Goal: Complete application form: Complete application form

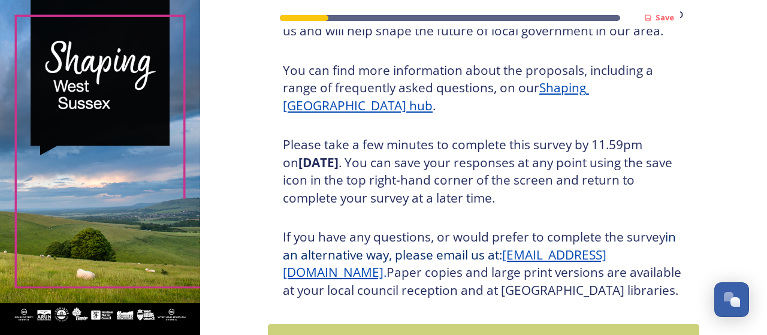
scroll to position [240, 0]
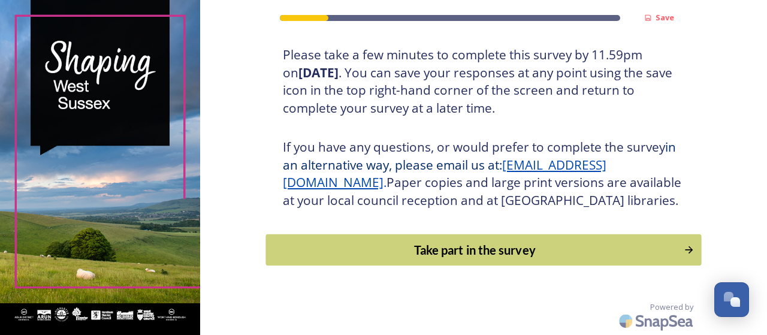
click at [494, 247] on div "Take part in the survey" at bounding box center [475, 250] width 405 height 18
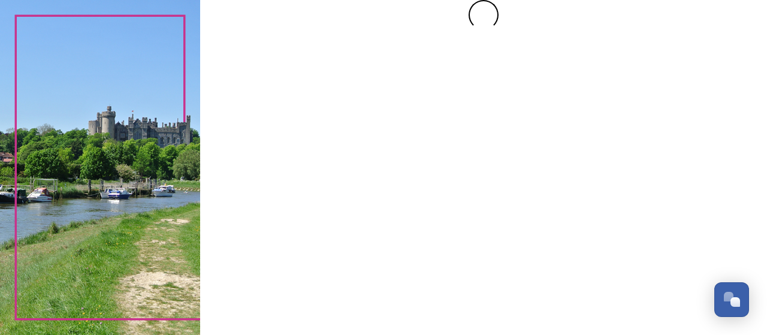
scroll to position [0, 0]
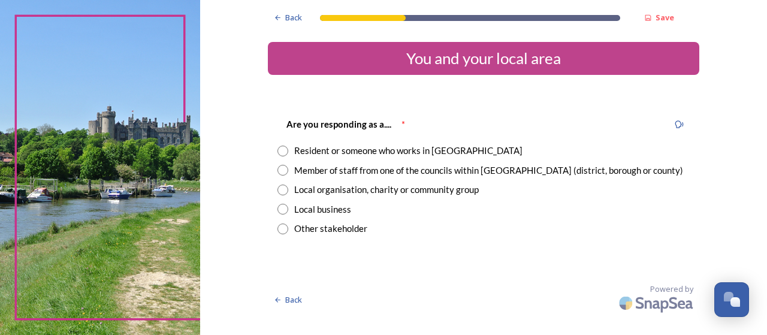
click at [347, 149] on div "Resident or someone who works in [GEOGRAPHIC_DATA]" at bounding box center [408, 151] width 228 height 14
radio input "true"
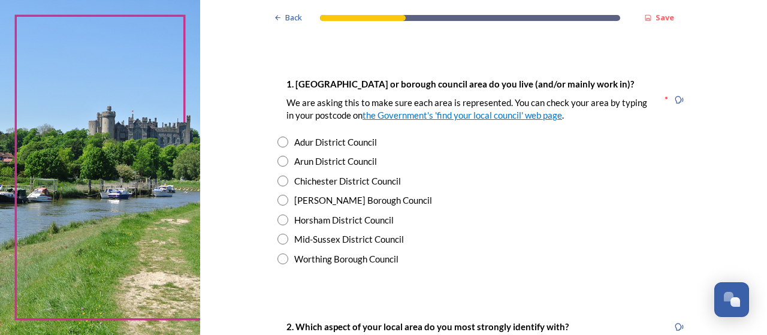
scroll to position [213, 0]
click at [279, 140] on input "radio" at bounding box center [282, 141] width 11 height 11
radio input "true"
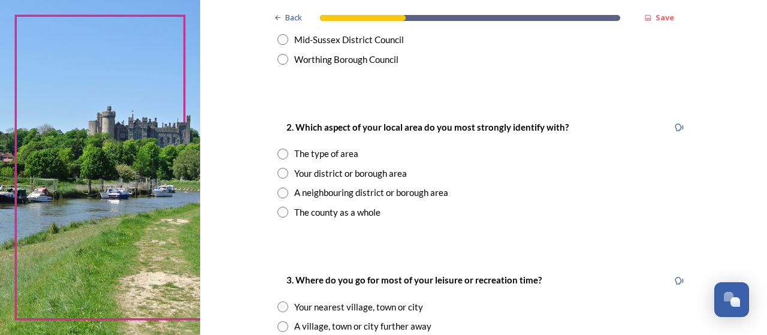
scroll to position [413, 0]
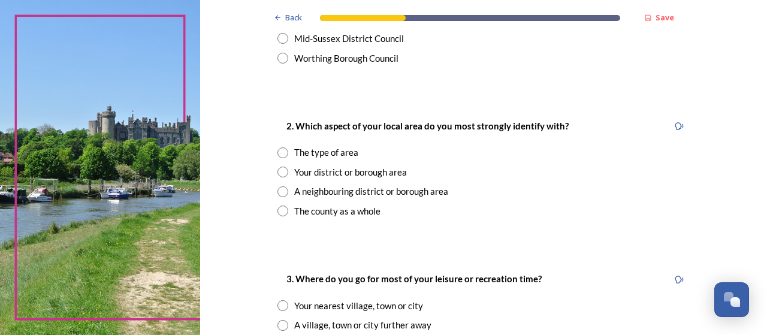
click at [365, 172] on div "Your district or borough area" at bounding box center [350, 172] width 113 height 14
radio input "true"
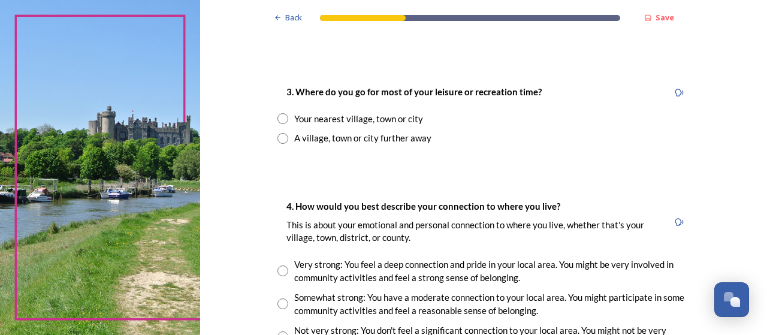
scroll to position [601, 0]
click at [278, 117] on input "radio" at bounding box center [282, 118] width 11 height 11
radio input "true"
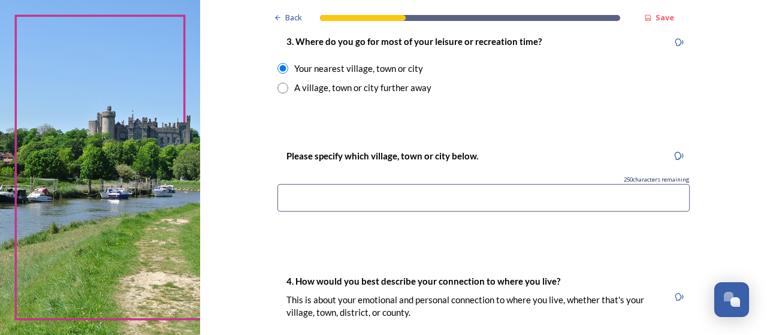
scroll to position [651, 0]
click at [346, 203] on input at bounding box center [483, 197] width 412 height 28
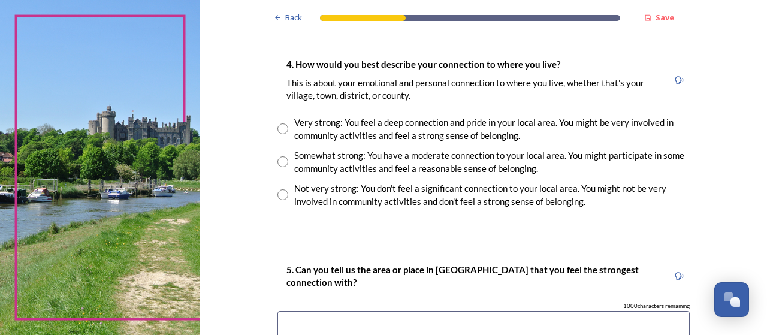
scroll to position [874, 0]
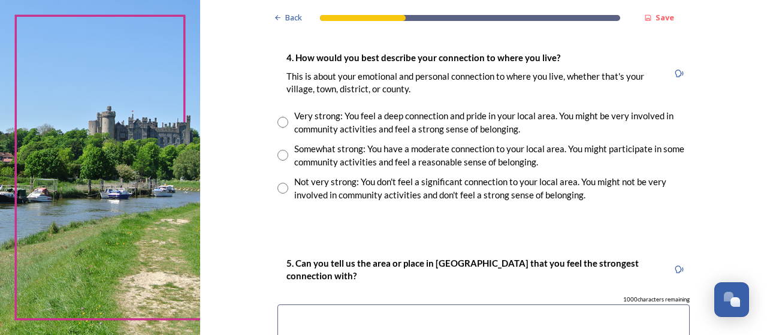
type input "Lancing"
click at [280, 122] on input "radio" at bounding box center [282, 122] width 11 height 11
radio input "true"
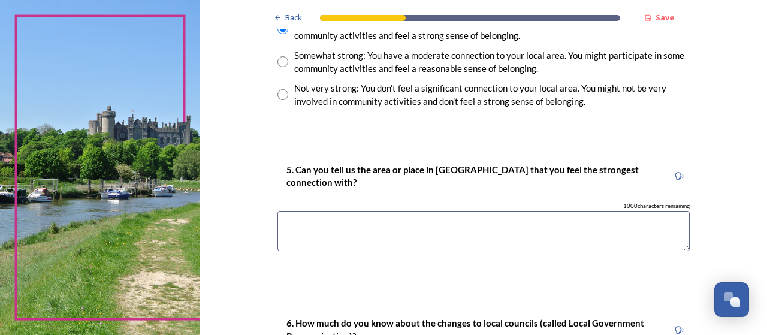
click at [309, 221] on textarea at bounding box center [483, 231] width 412 height 40
type textarea "L"
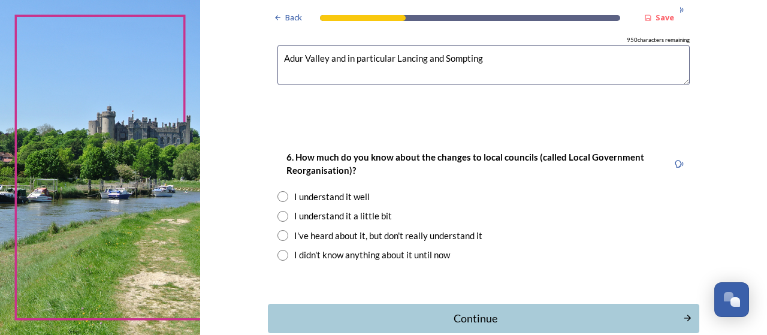
scroll to position [1135, 0]
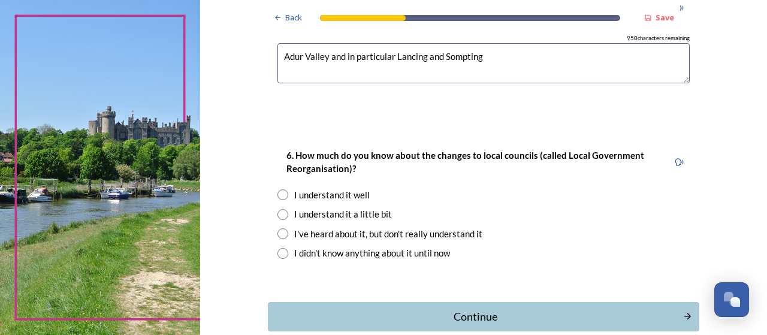
type textarea "Adur Valley and in particular Lancing and Sompting"
click at [278, 190] on input "radio" at bounding box center [282, 194] width 11 height 11
radio input "true"
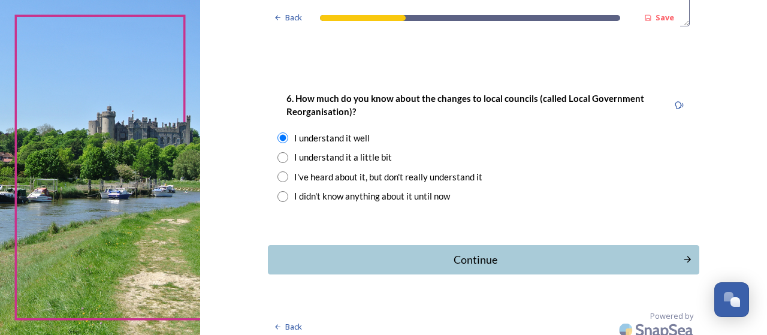
scroll to position [1194, 0]
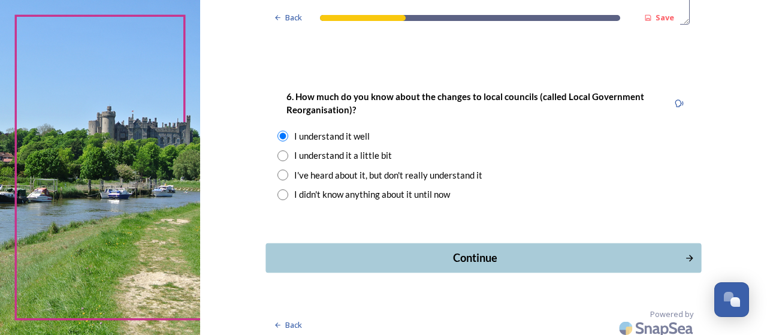
click at [413, 252] on div "Continue" at bounding box center [476, 258] width 406 height 16
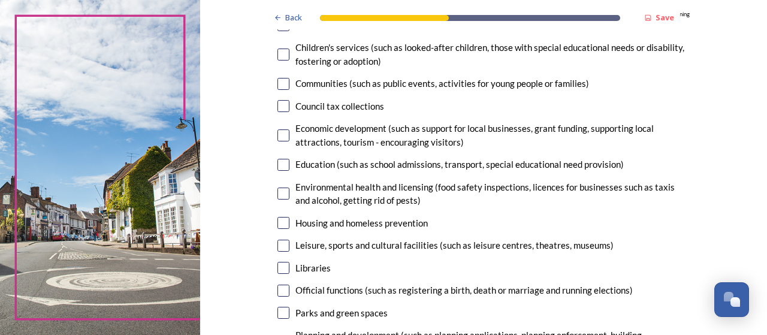
scroll to position [153, 0]
click at [279, 82] on input "checkbox" at bounding box center [283, 83] width 12 height 12
checkbox input "true"
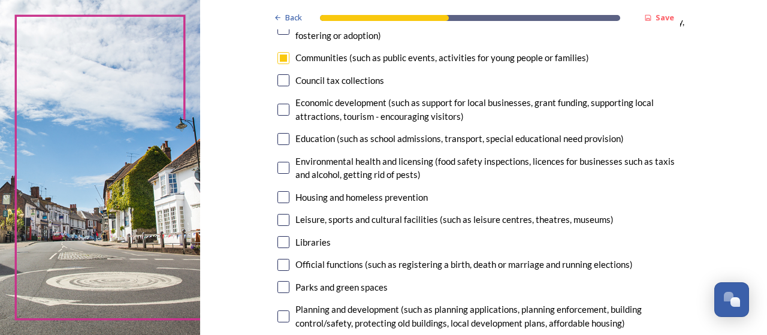
scroll to position [180, 0]
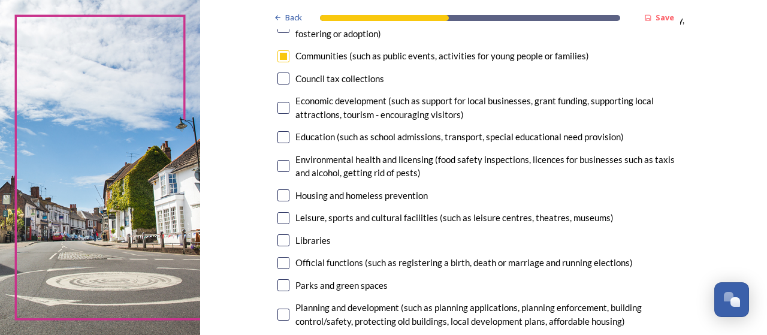
click at [279, 106] on input "checkbox" at bounding box center [283, 108] width 12 height 12
checkbox input "true"
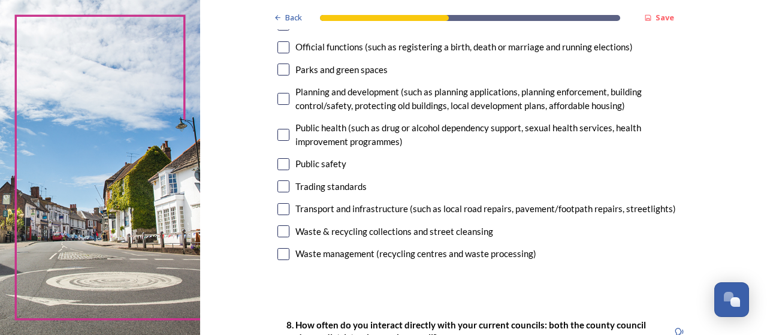
scroll to position [398, 0]
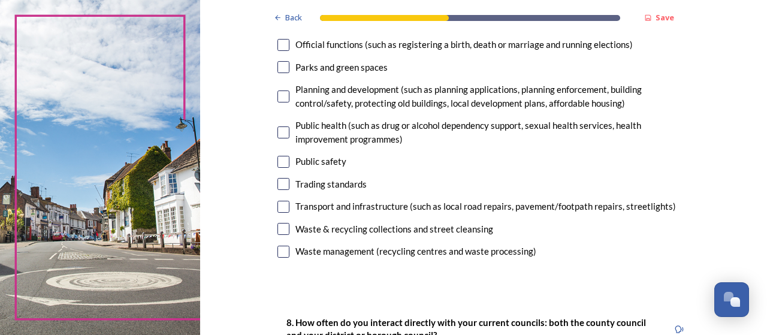
click at [281, 97] on input "checkbox" at bounding box center [283, 96] width 12 height 12
checkbox input "true"
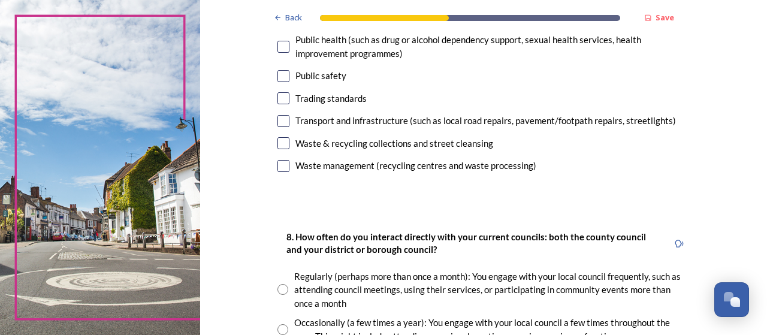
click at [282, 144] on input "checkbox" at bounding box center [283, 143] width 12 height 12
checkbox input "true"
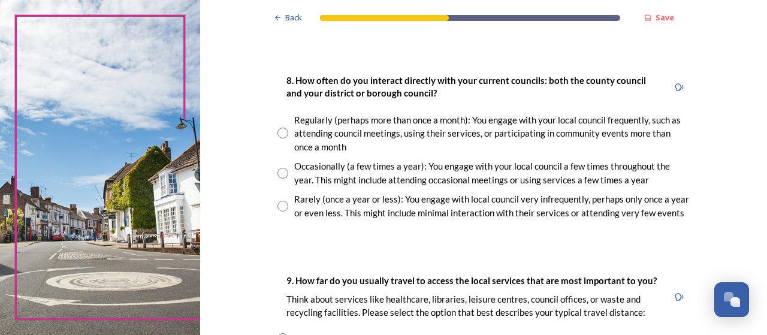
scroll to position [641, 0]
click at [279, 131] on input "radio" at bounding box center [282, 132] width 11 height 11
radio input "true"
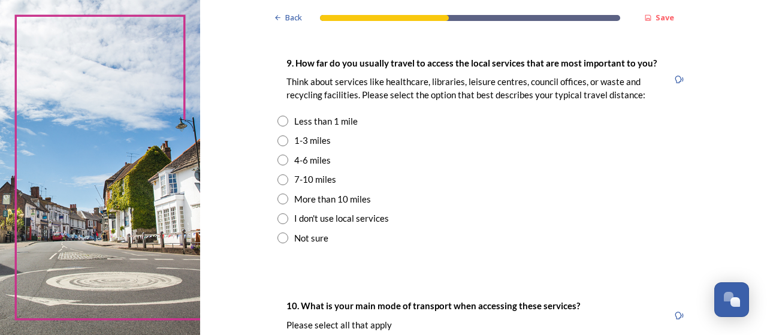
scroll to position [858, 0]
click at [279, 140] on input "radio" at bounding box center [282, 140] width 11 height 11
radio input "true"
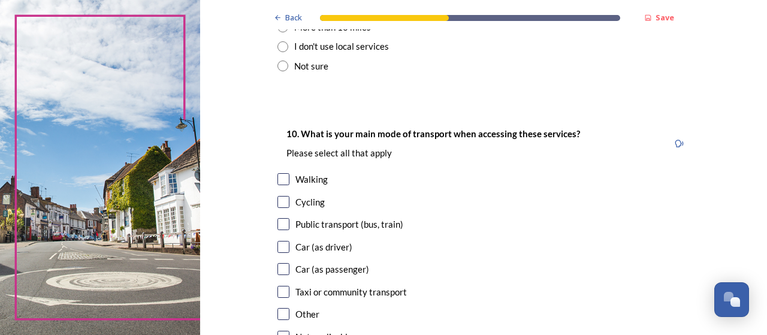
scroll to position [1100, 0]
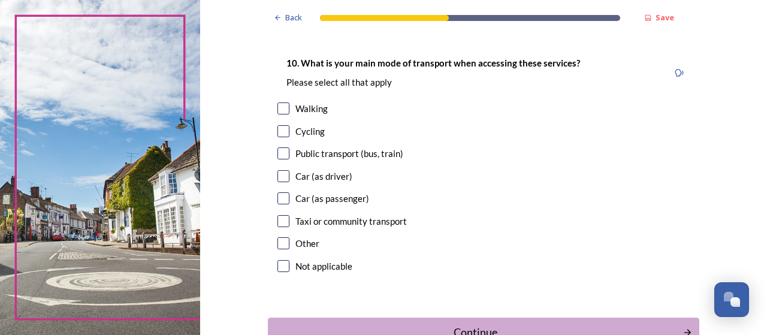
click at [277, 177] on input "checkbox" at bounding box center [283, 176] width 12 height 12
checkbox input "true"
click at [279, 267] on input "checkbox" at bounding box center [283, 266] width 12 height 12
checkbox input "true"
click at [280, 173] on input "checkbox" at bounding box center [283, 176] width 12 height 12
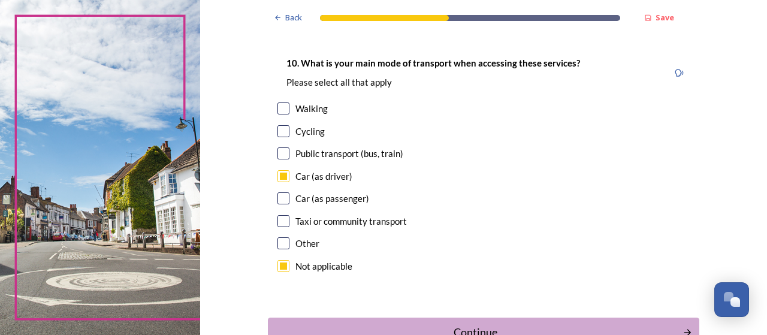
checkbox input "false"
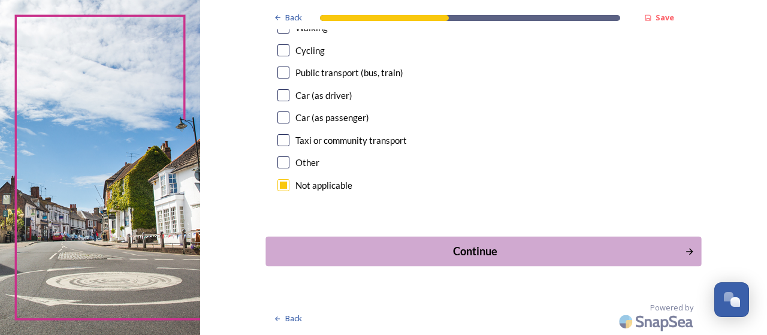
click at [468, 252] on div "Continue" at bounding box center [476, 251] width 406 height 16
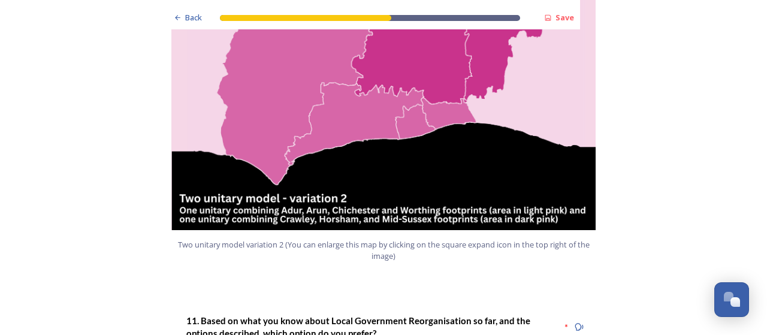
scroll to position [1505, 0]
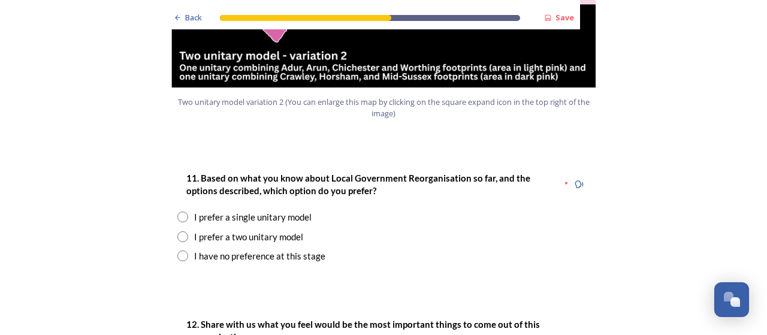
click at [179, 231] on input "radio" at bounding box center [182, 236] width 11 height 11
radio input "true"
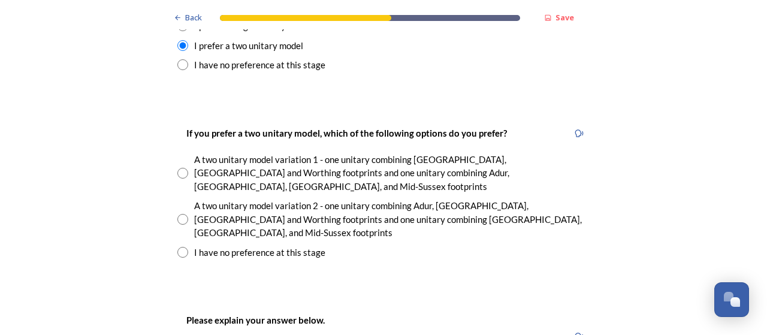
scroll to position [1698, 0]
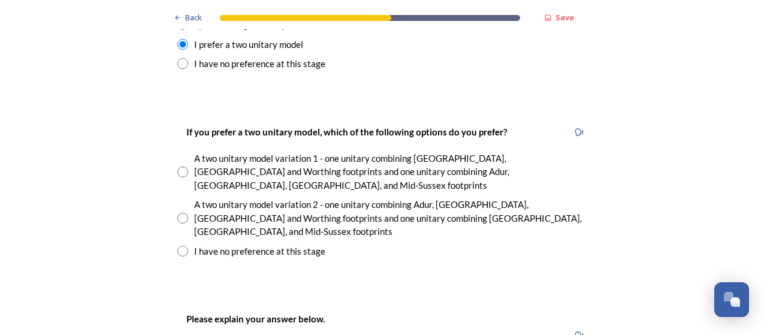
click at [181, 213] on input "radio" at bounding box center [182, 218] width 11 height 11
radio input "true"
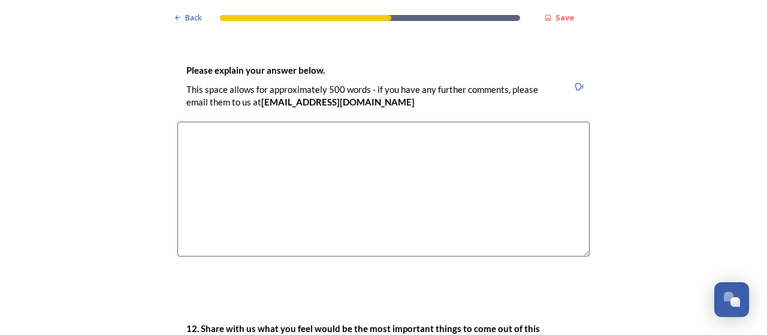
scroll to position [1895, 0]
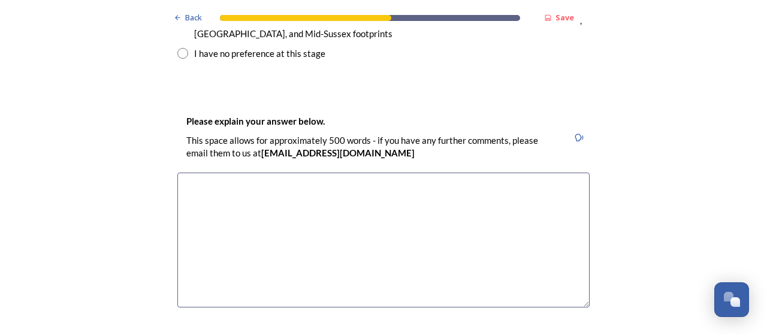
click at [328, 173] on textarea at bounding box center [383, 240] width 412 height 135
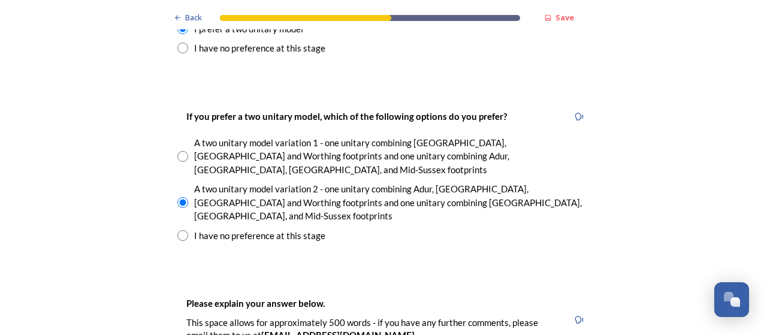
scroll to position [1851, 0]
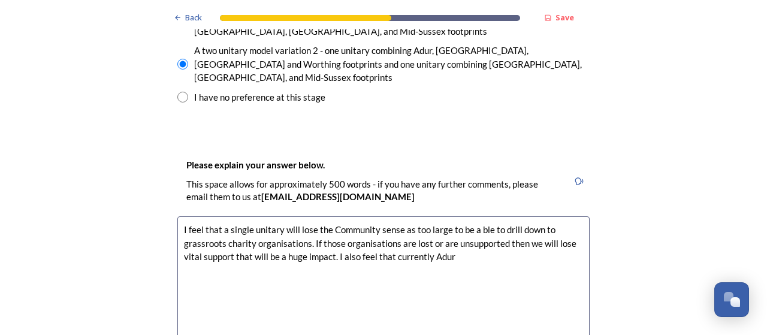
click at [455, 216] on textarea "I feel that a single unitary will lose the Community sense as too large to be a…" at bounding box center [383, 283] width 412 height 135
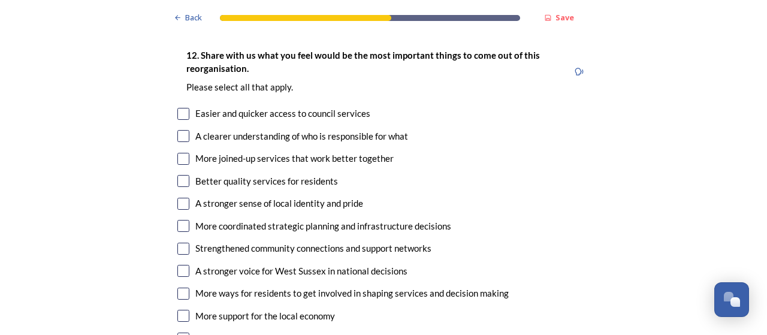
scroll to position [2220, 0]
type textarea "I feel that a single unitary will lose the Community sense as too large to be a…"
click at [177, 129] on input "checkbox" at bounding box center [183, 135] width 12 height 12
checkbox input "true"
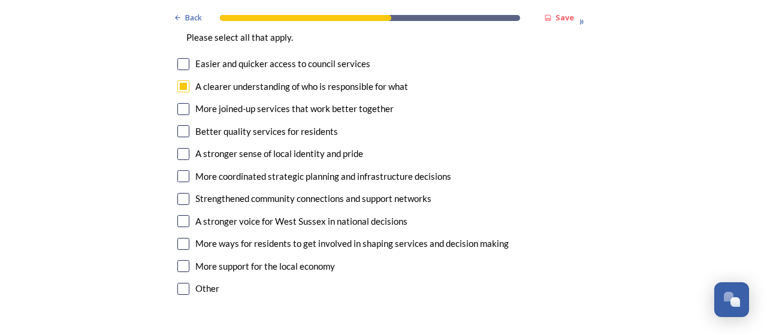
scroll to position [2270, 0]
click at [181, 192] on input "checkbox" at bounding box center [183, 198] width 12 height 12
checkbox input "true"
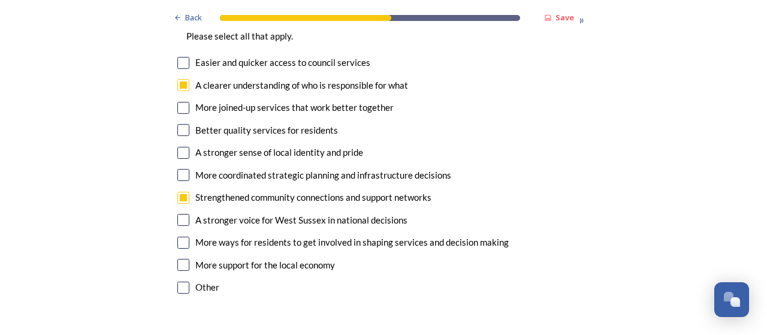
click at [179, 214] on input "checkbox" at bounding box center [183, 220] width 12 height 12
checkbox input "true"
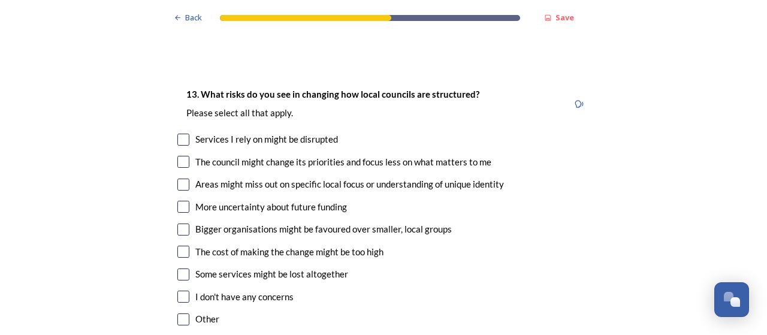
scroll to position [2519, 0]
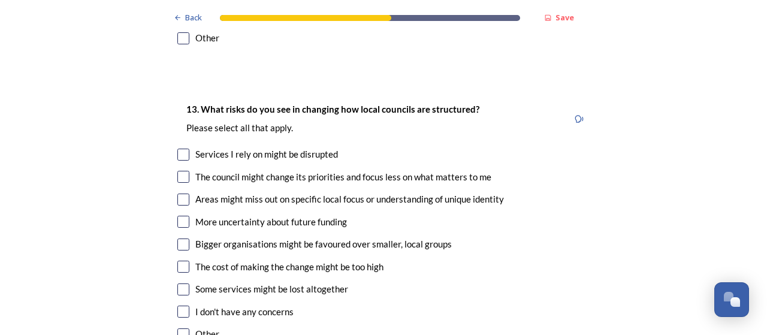
click at [180, 171] on input "checkbox" at bounding box center [183, 177] width 12 height 12
checkbox input "true"
click at [177, 193] on input "checkbox" at bounding box center [183, 199] width 12 height 12
checkbox input "true"
click at [179, 238] on input "checkbox" at bounding box center [183, 244] width 12 height 12
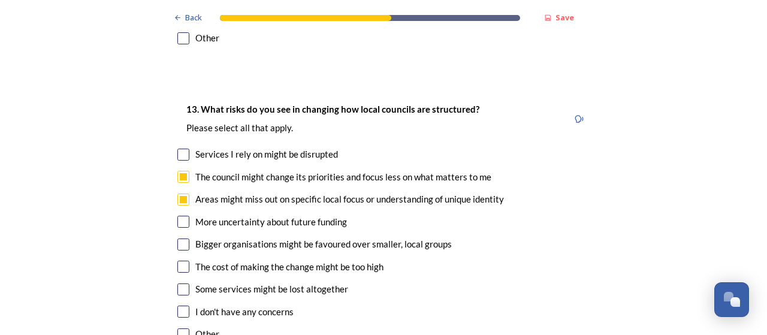
checkbox input "true"
click at [179, 216] on input "checkbox" at bounding box center [183, 222] width 12 height 12
checkbox input "true"
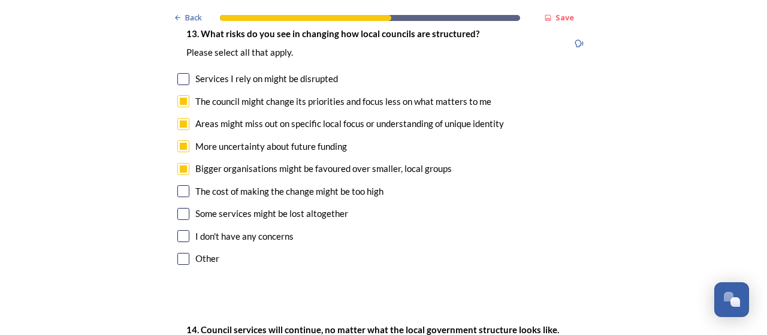
scroll to position [2597, 0]
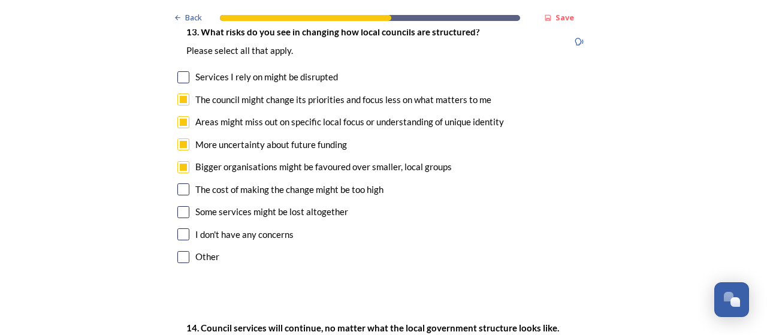
click at [183, 206] on input "checkbox" at bounding box center [183, 212] width 12 height 12
checkbox input "true"
click at [178, 183] on input "checkbox" at bounding box center [183, 189] width 12 height 12
checkbox input "true"
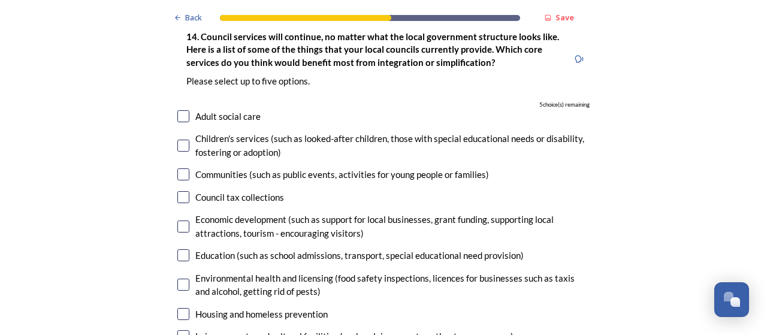
scroll to position [2888, 0]
drag, startPoint x: 179, startPoint y: 51, endPoint x: 144, endPoint y: 78, distance: 44.3
click at [179, 110] on input "checkbox" at bounding box center [183, 116] width 12 height 12
checkbox input "true"
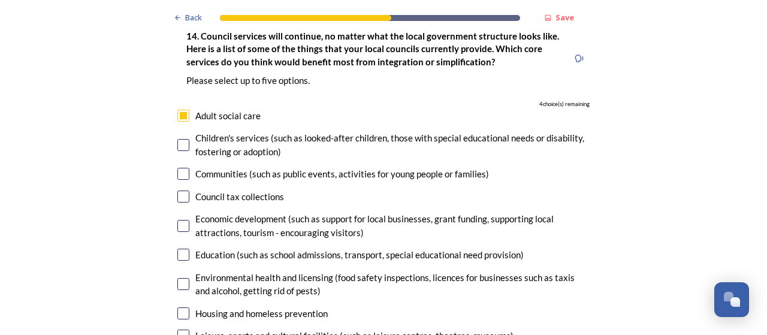
click at [180, 139] on input "checkbox" at bounding box center [183, 145] width 12 height 12
checkbox input "true"
click at [180, 190] on input "checkbox" at bounding box center [183, 196] width 12 height 12
checkbox input "true"
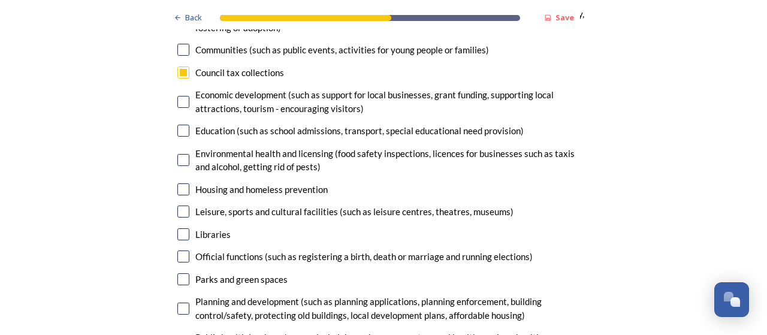
scroll to position [3015, 0]
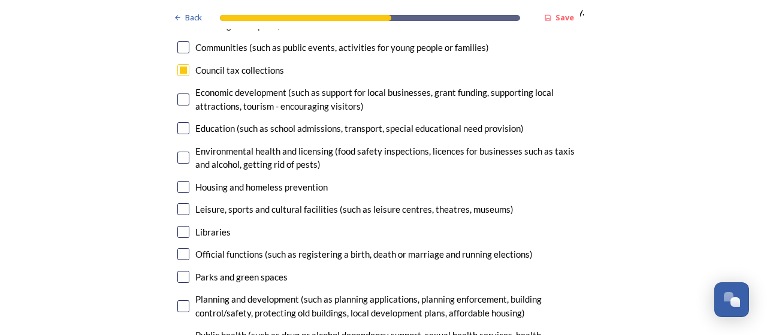
click at [181, 226] on input "checkbox" at bounding box center [183, 232] width 12 height 12
checkbox input "true"
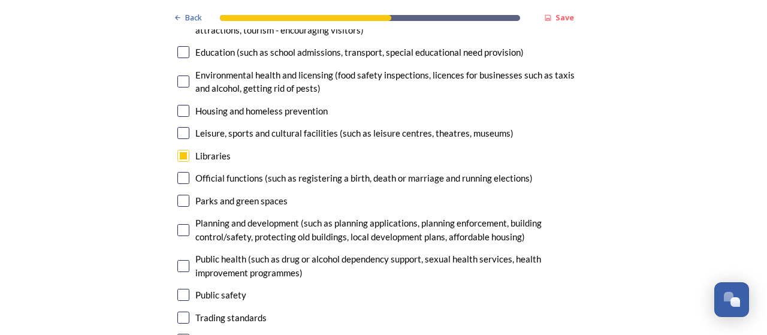
scroll to position [3091, 0]
click at [179, 171] on input "checkbox" at bounding box center [183, 177] width 12 height 12
checkbox input "true"
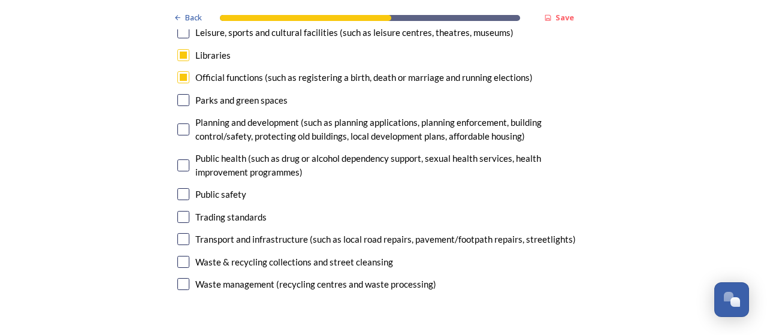
scroll to position [3192, 0]
click at [180, 210] on input "checkbox" at bounding box center [183, 216] width 12 height 12
drag, startPoint x: 181, startPoint y: 153, endPoint x: 125, endPoint y: 167, distance: 58.0
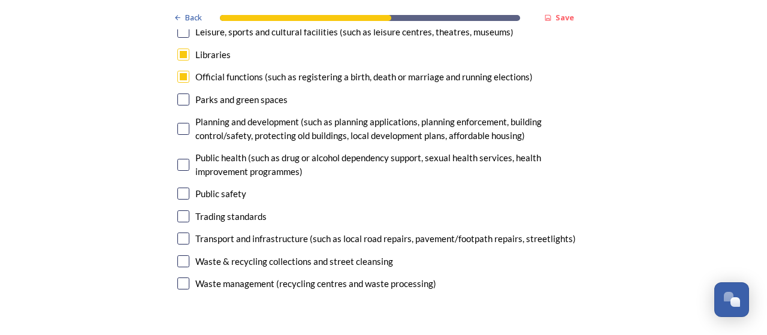
click at [177, 210] on input "checkbox" at bounding box center [183, 216] width 12 height 12
checkbox input "false"
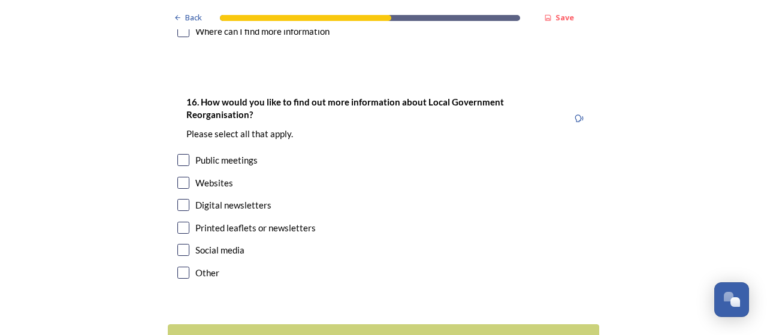
scroll to position [3765, 0]
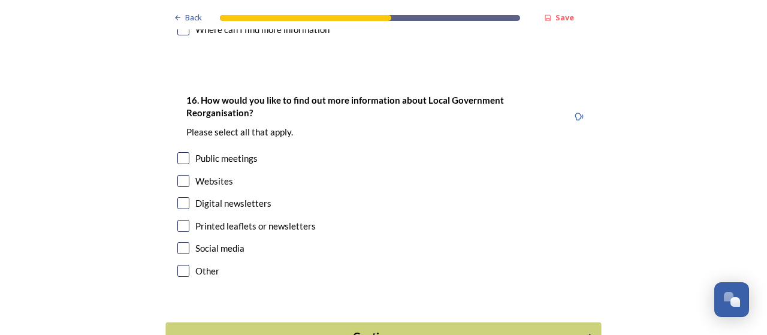
click at [292, 322] on button "Continue" at bounding box center [382, 336] width 435 height 29
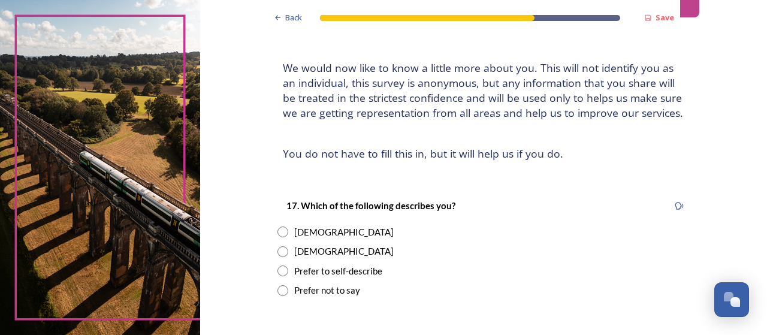
scroll to position [89, 0]
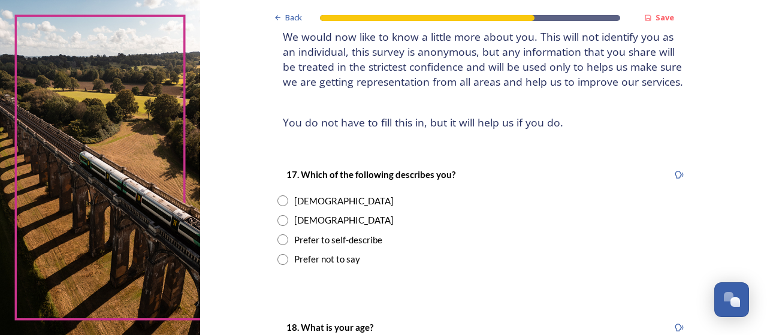
click at [278, 202] on input "radio" at bounding box center [282, 200] width 11 height 11
radio input "true"
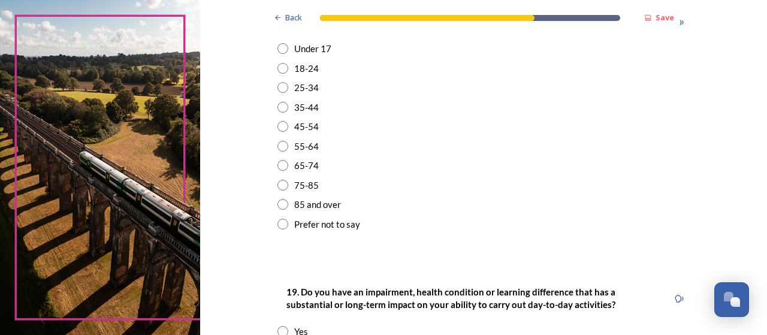
scroll to position [394, 0]
click at [280, 126] on input "radio" at bounding box center [282, 125] width 11 height 11
radio input "true"
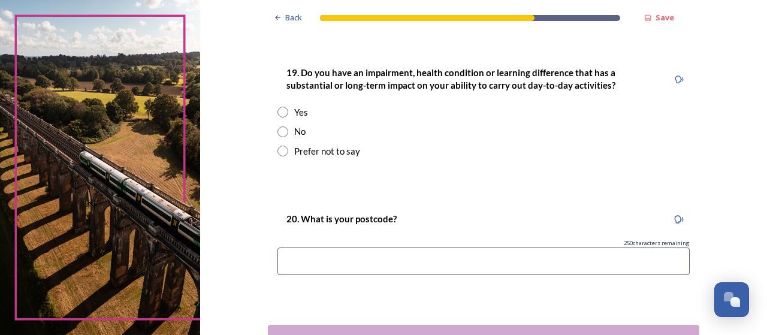
scroll to position [613, 0]
click at [280, 130] on input "radio" at bounding box center [282, 131] width 11 height 11
radio input "true"
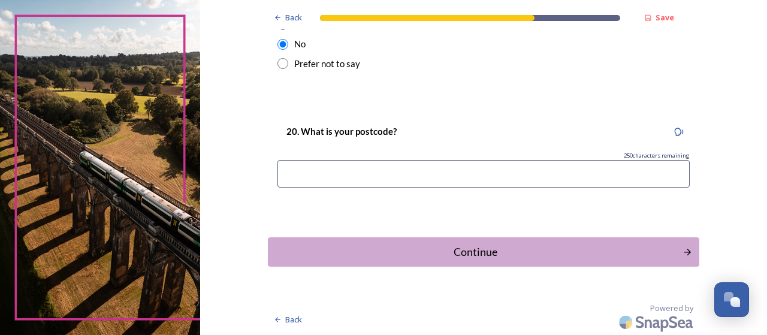
click at [302, 173] on input at bounding box center [483, 174] width 412 height 28
type input "BN150PT"
click at [380, 251] on div "Continue" at bounding box center [476, 252] width 406 height 16
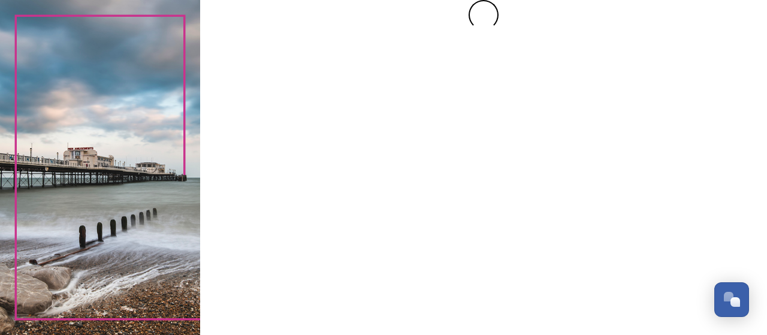
scroll to position [0, 0]
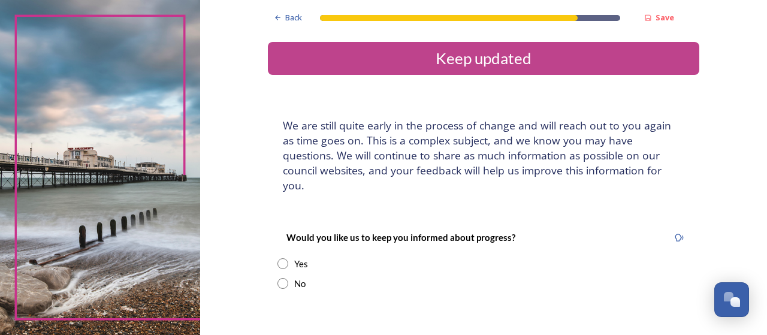
click at [279, 278] on input "radio" at bounding box center [282, 283] width 11 height 11
radio input "true"
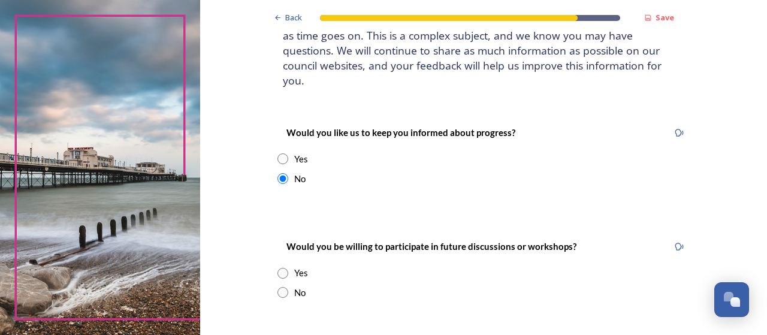
scroll to position [105, 0]
click at [277, 286] on input "radio" at bounding box center [282, 291] width 11 height 11
radio input "true"
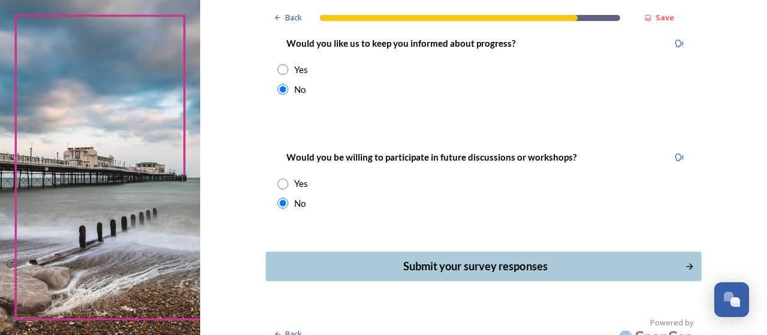
click at [436, 258] on div "Submit your survey responses" at bounding box center [476, 266] width 406 height 16
